Goal: Find specific page/section: Find specific page/section

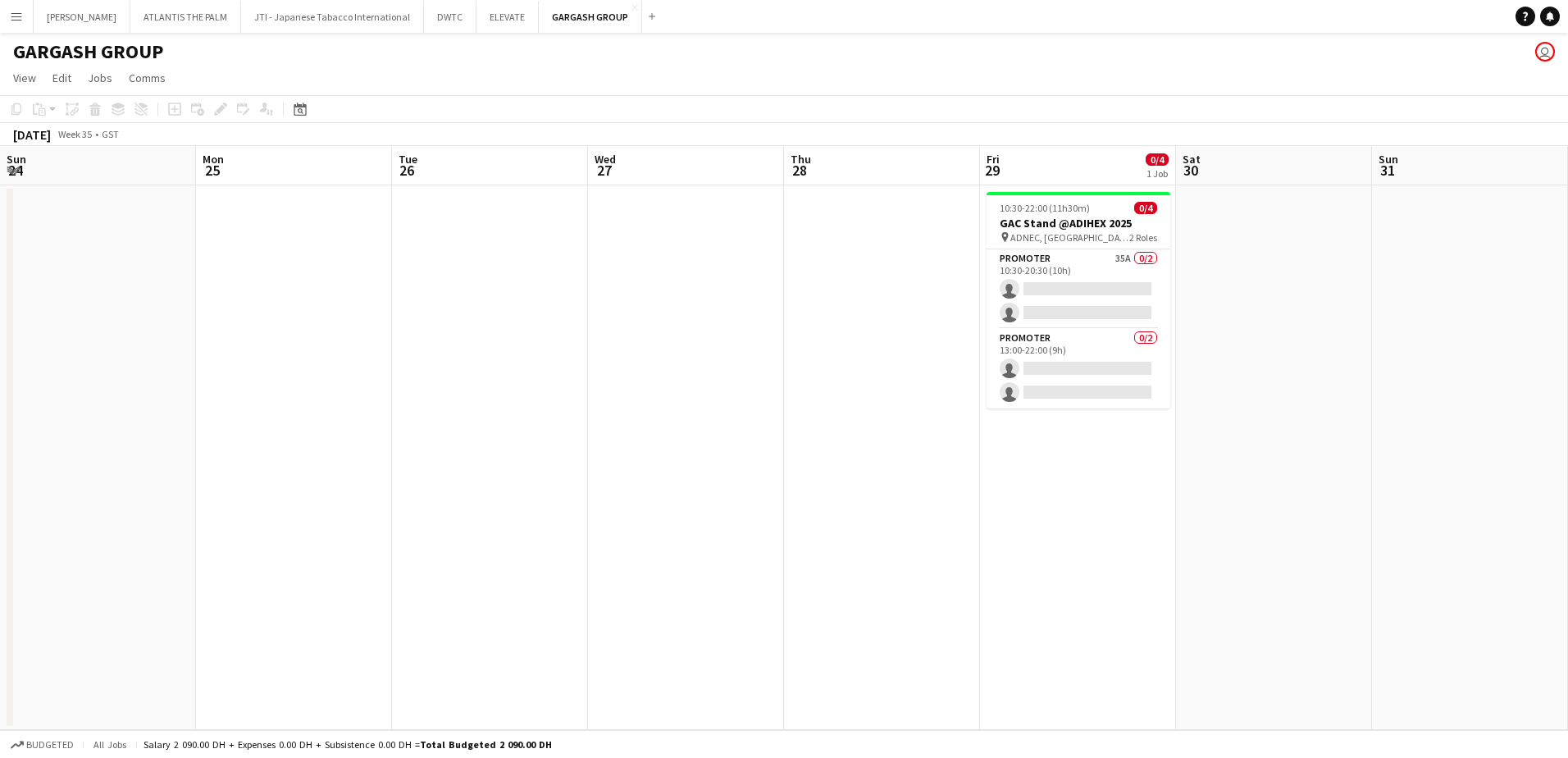
scroll to position [0, 565]
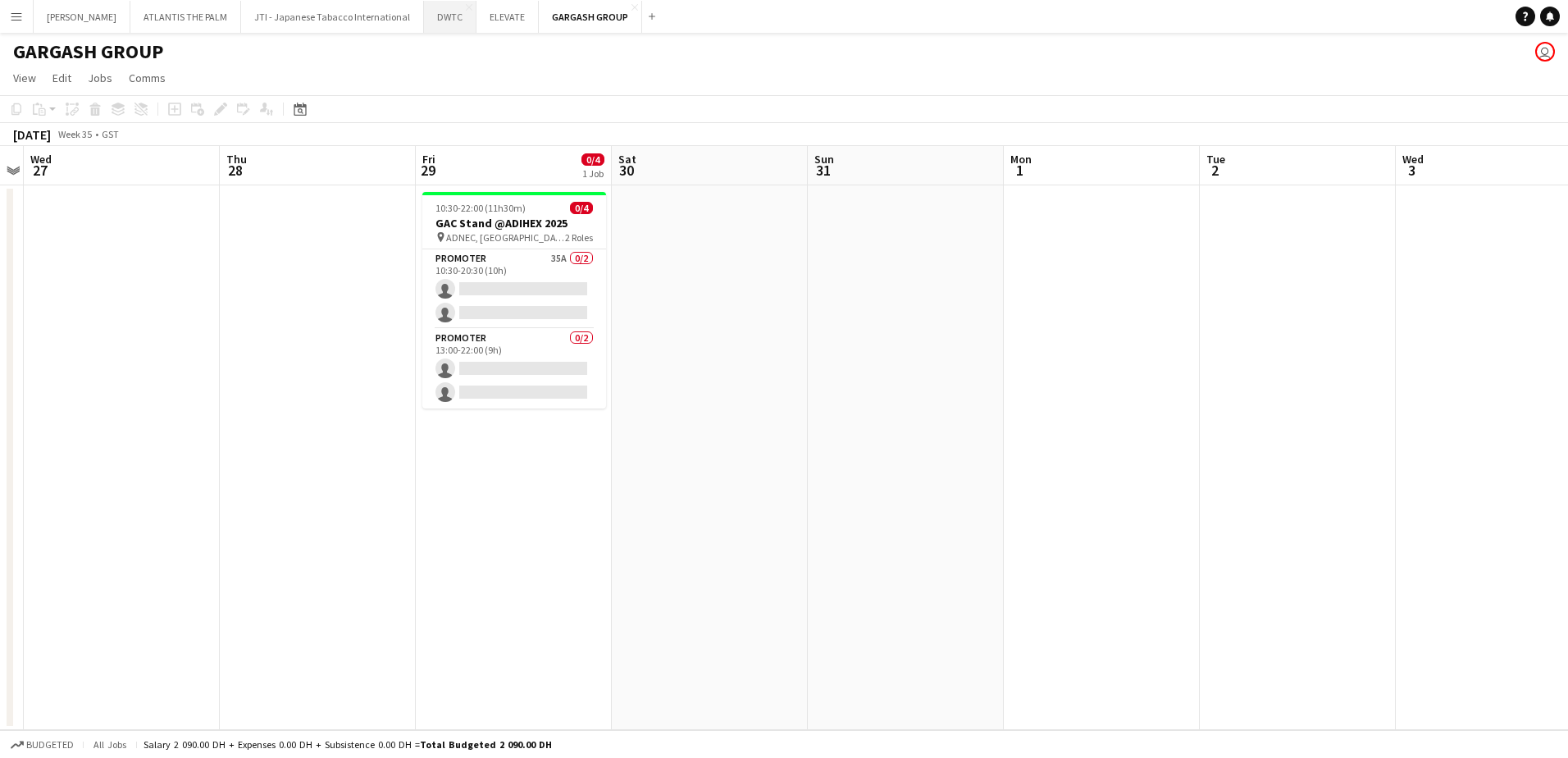
click at [424, 28] on button "DWTC Close" at bounding box center [450, 17] width 52 height 32
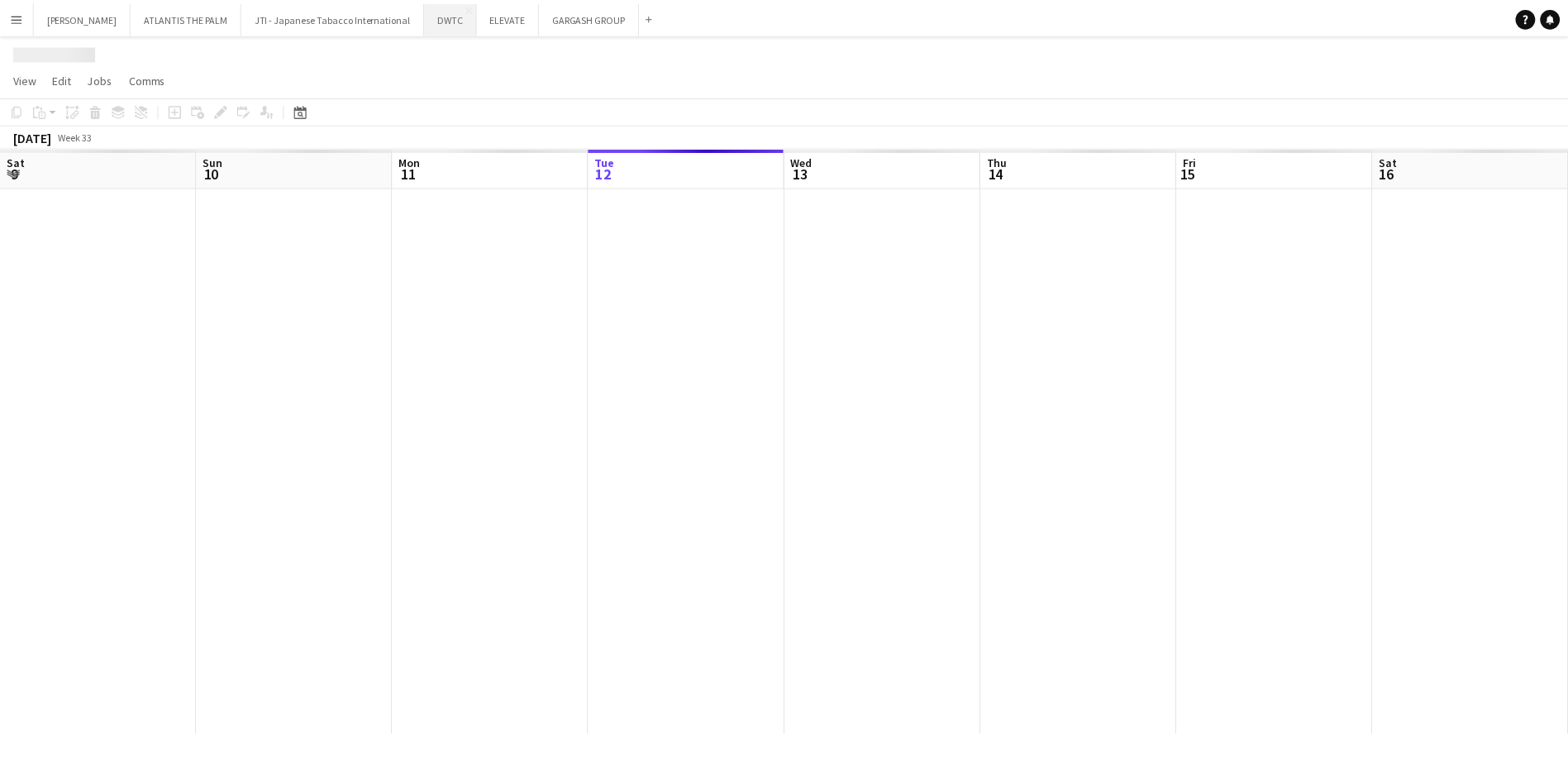
scroll to position [0, 395]
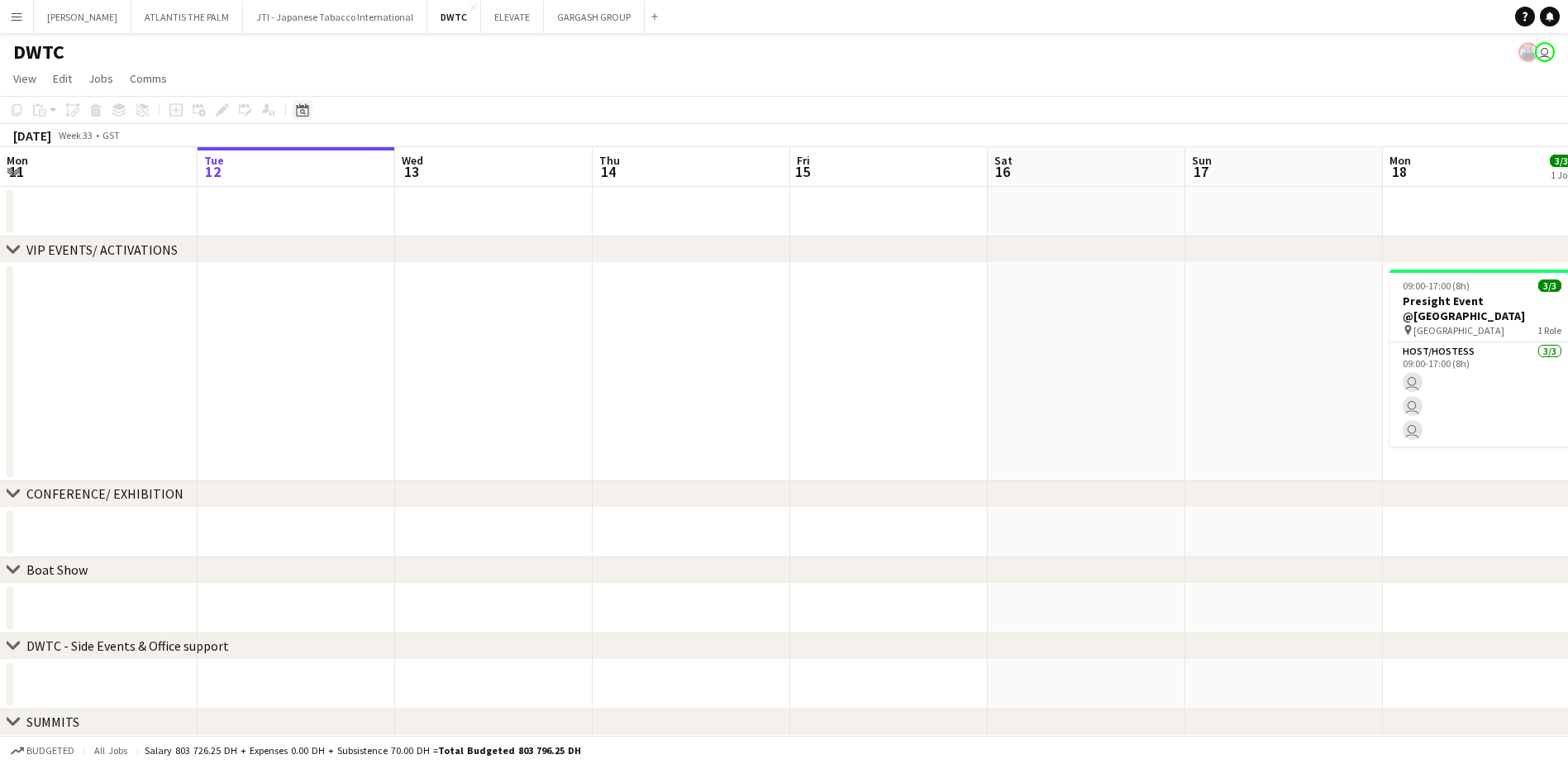
click at [302, 113] on icon at bounding box center [303, 112] width 6 height 6
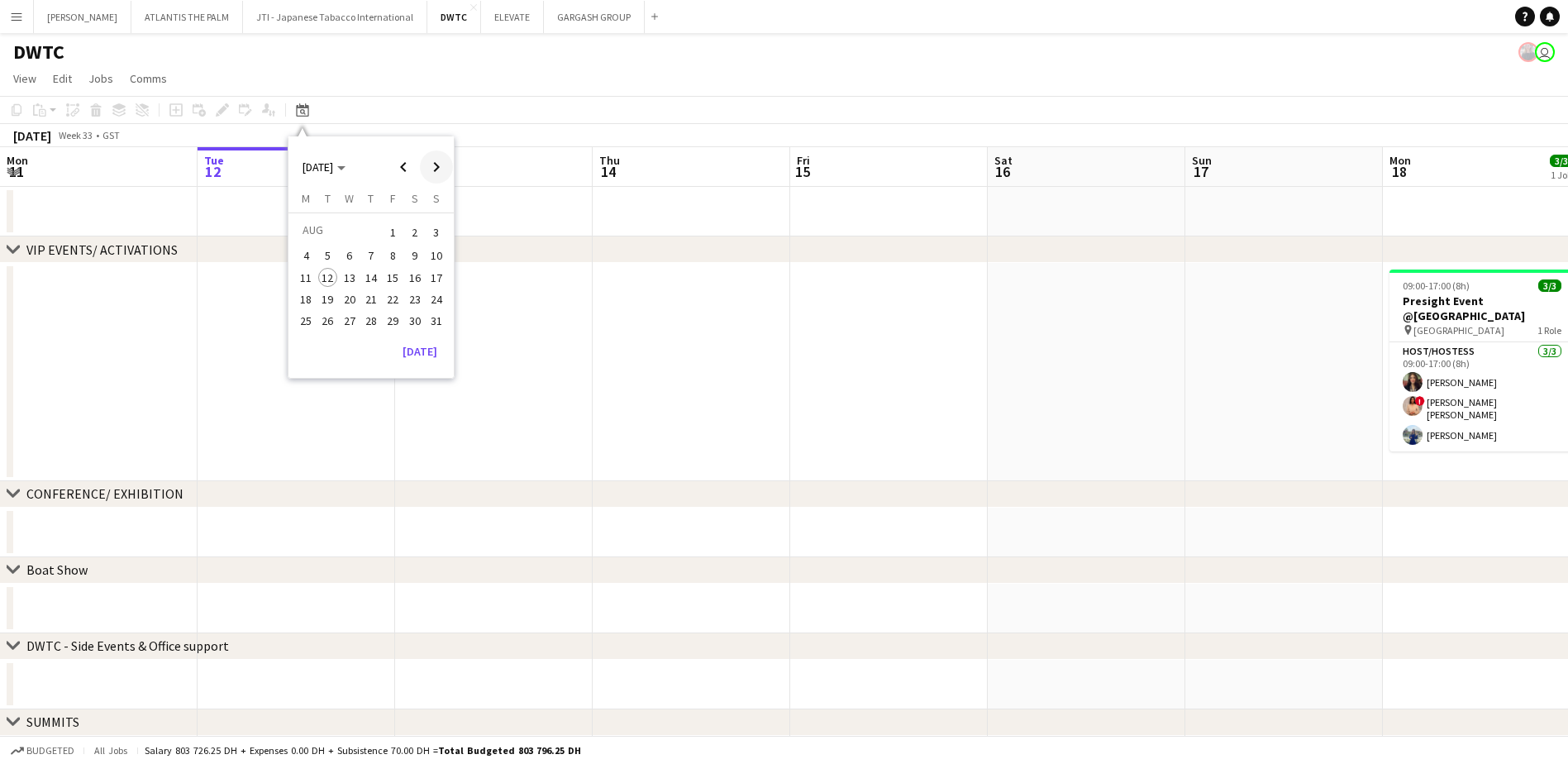
click at [429, 167] on span "Next month" at bounding box center [436, 166] width 33 height 33
click at [334, 338] on span "30" at bounding box center [328, 338] width 20 height 20
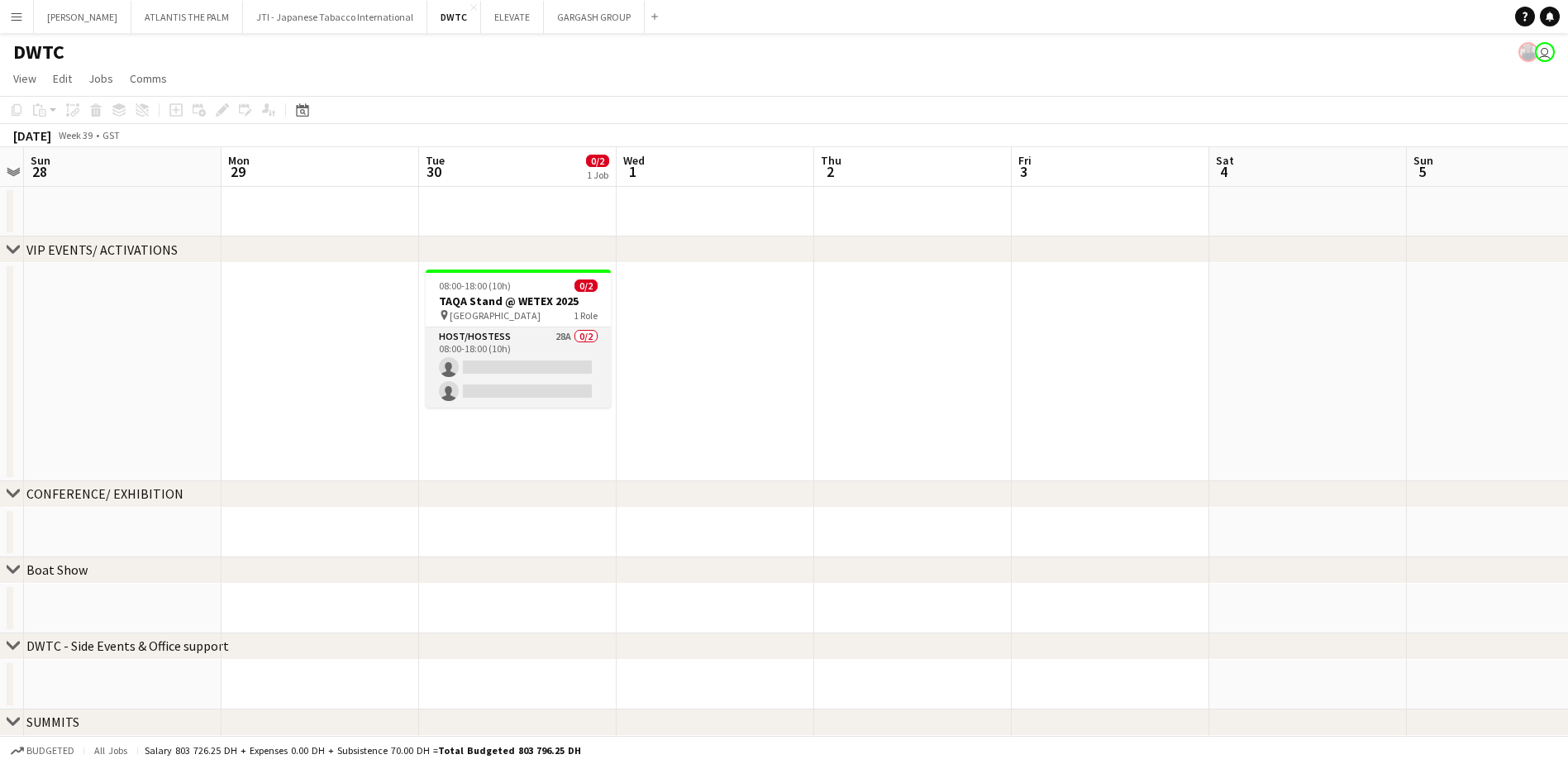
click at [547, 343] on app-card-role "Host/Hostess 28A 0/2 08:00-18:00 (10h) single-neutral-actions single-neutral-ac…" at bounding box center [518, 367] width 185 height 80
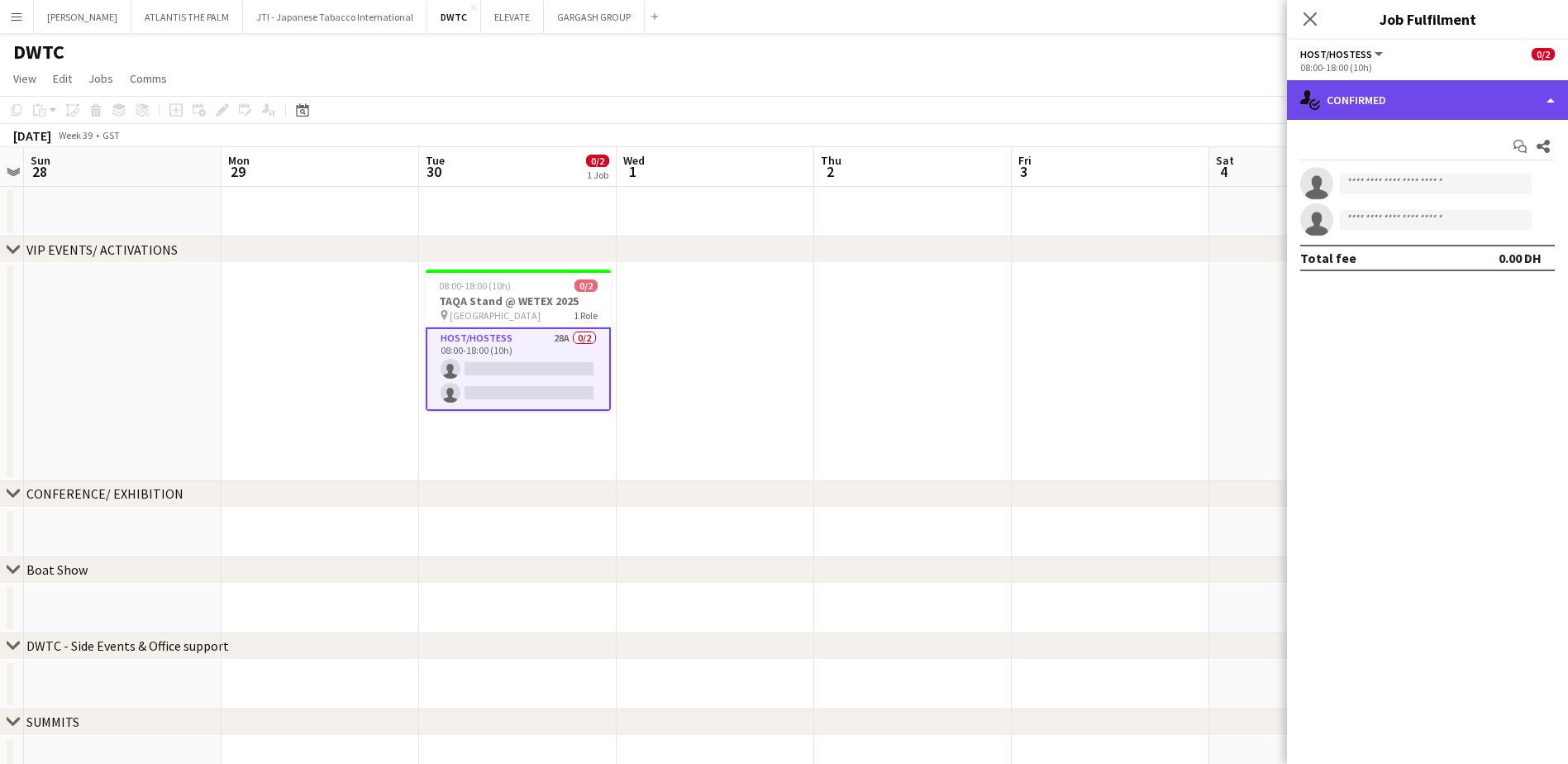
click at [1338, 110] on div "single-neutral-actions-check-2 Confirmed" at bounding box center [1427, 99] width 281 height 39
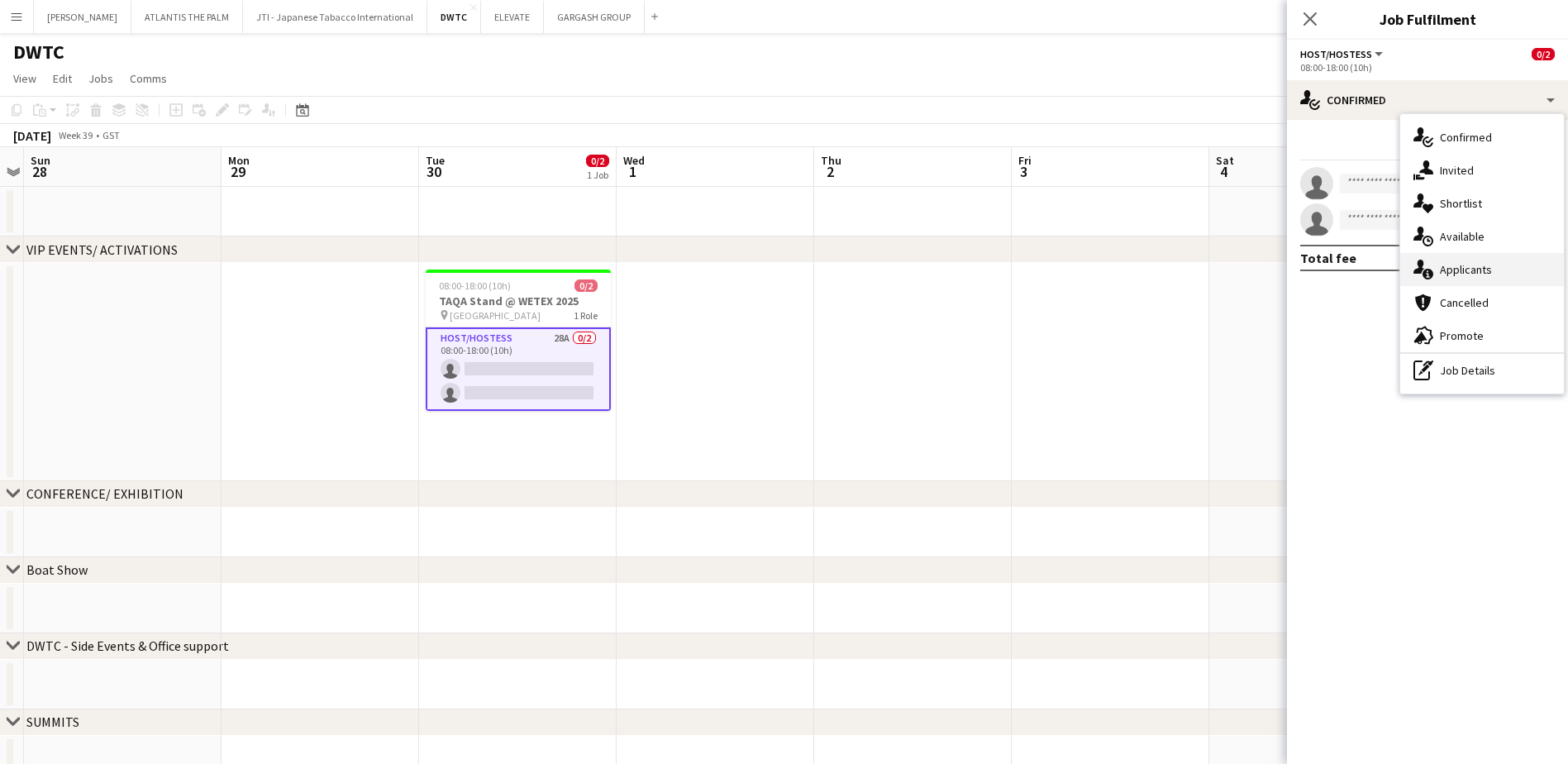
click at [1472, 255] on div "single-neutral-actions-information Applicants" at bounding box center [1481, 269] width 163 height 33
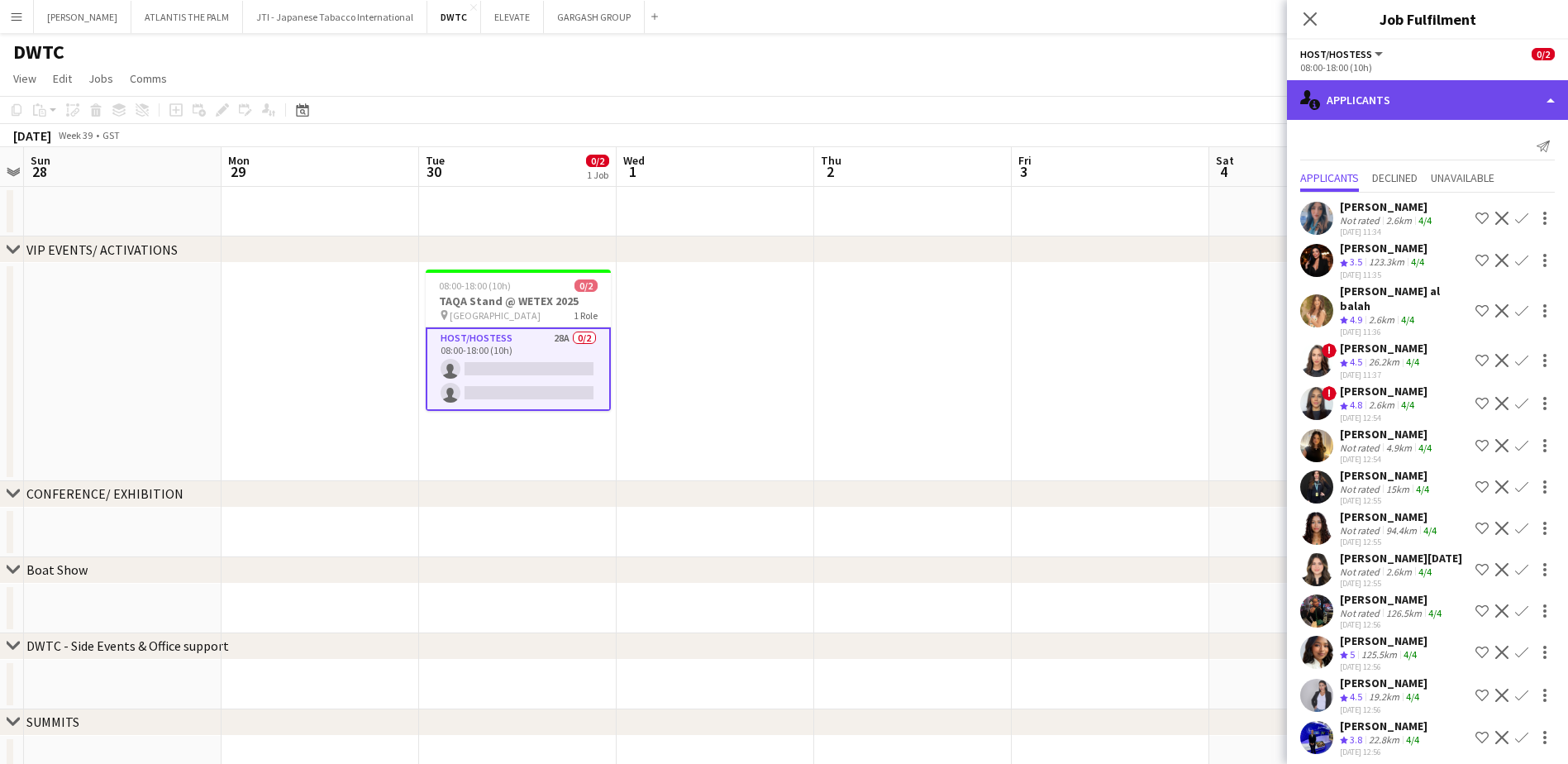
click at [1390, 94] on div "single-neutral-actions-information Applicants" at bounding box center [1427, 99] width 281 height 39
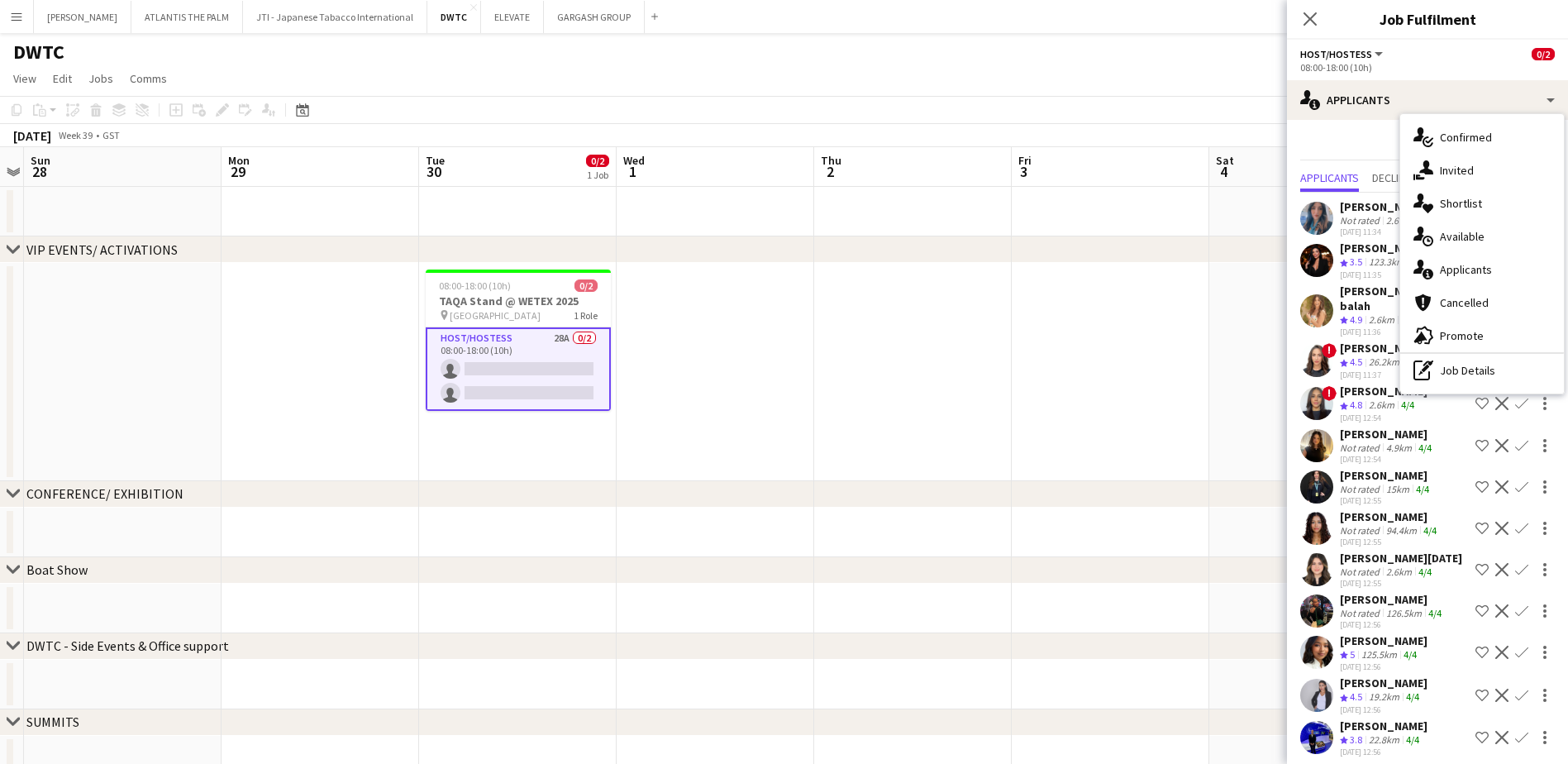
click at [1440, 204] on div "single-neutral-actions-heart Shortlist" at bounding box center [1481, 203] width 163 height 33
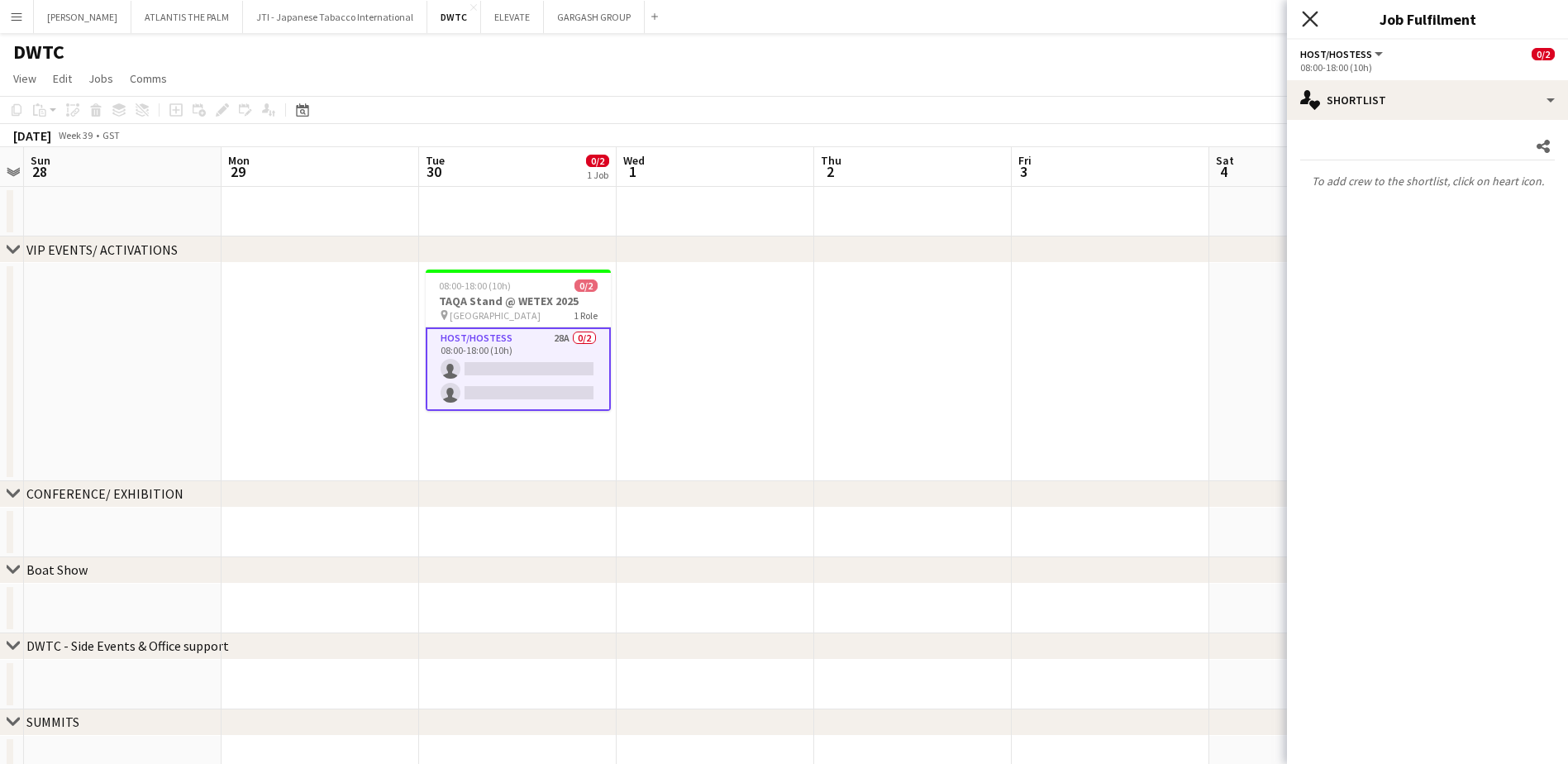
click at [1308, 15] on icon "Close pop-in" at bounding box center [1309, 18] width 15 height 15
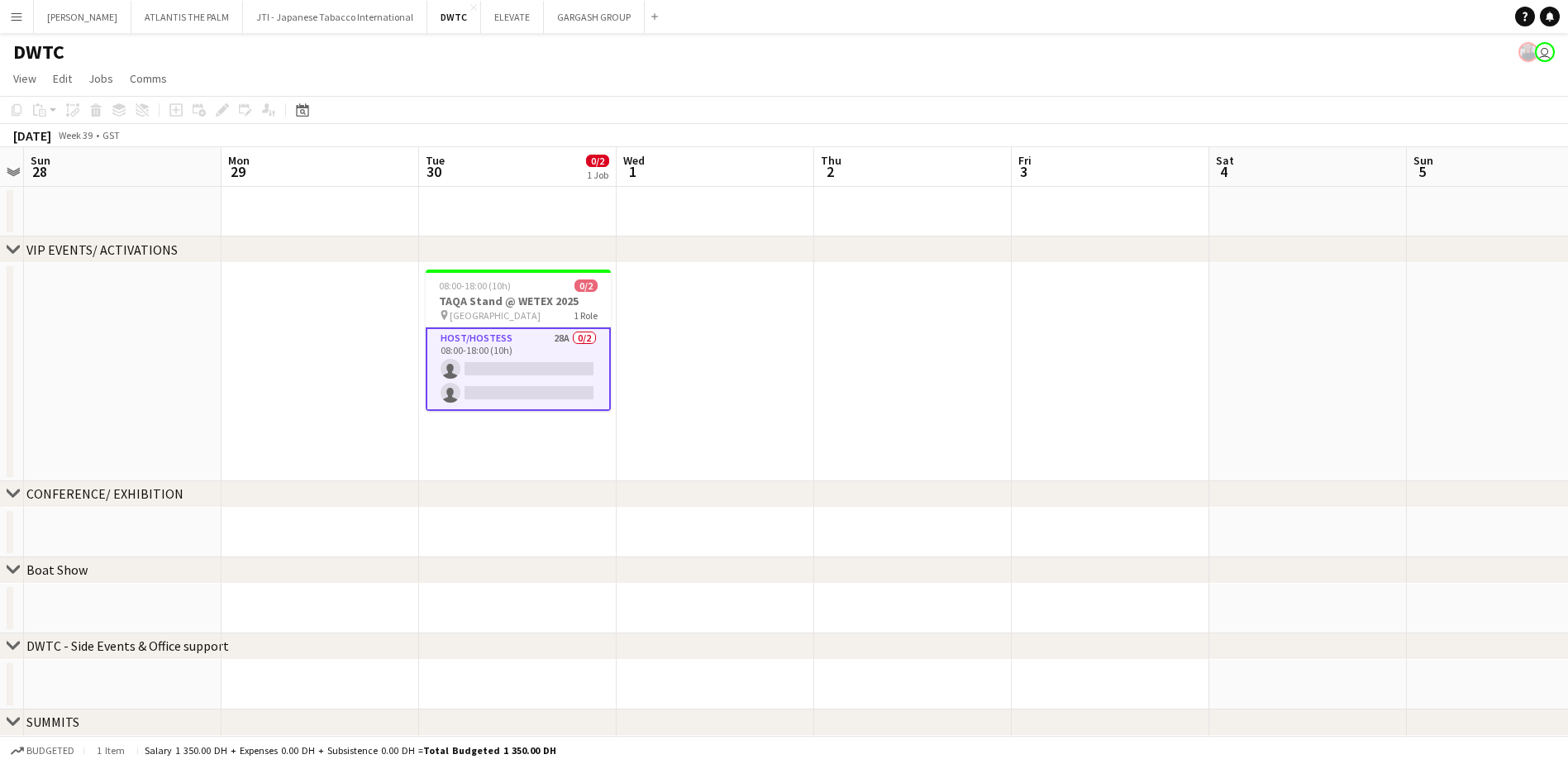
click at [534, 113] on app-toolbar "Copy Paste Paste Ctrl+V Paste with crew Ctrl+Shift+V Paste linked Job [GEOGRAPH…" at bounding box center [784, 109] width 1568 height 28
